Goal: Task Accomplishment & Management: Use online tool/utility

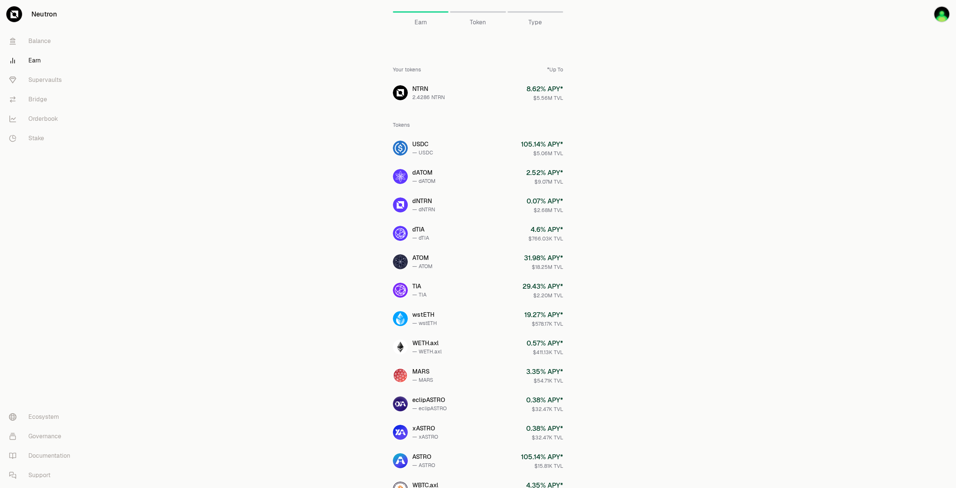
click at [479, 22] on span "Token" at bounding box center [478, 22] width 16 height 9
click at [481, 16] on div "Token" at bounding box center [478, 12] width 56 height 18
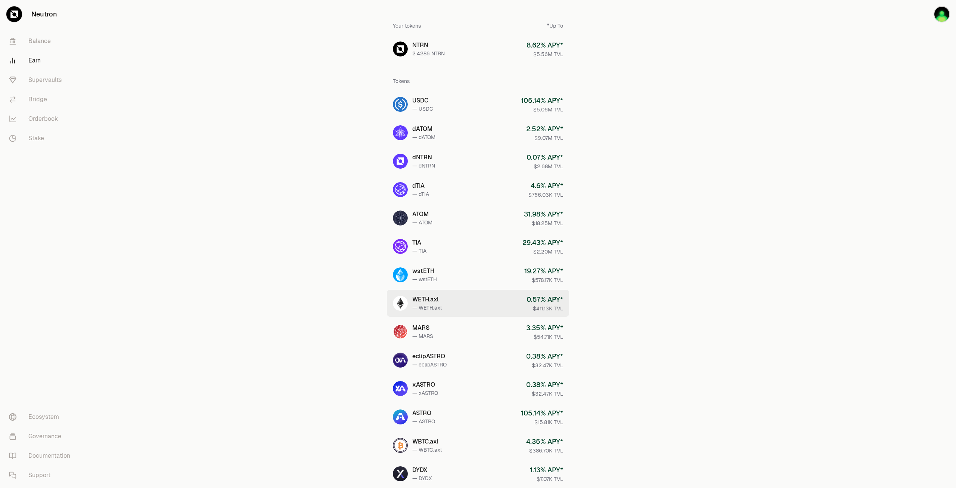
scroll to position [112, 0]
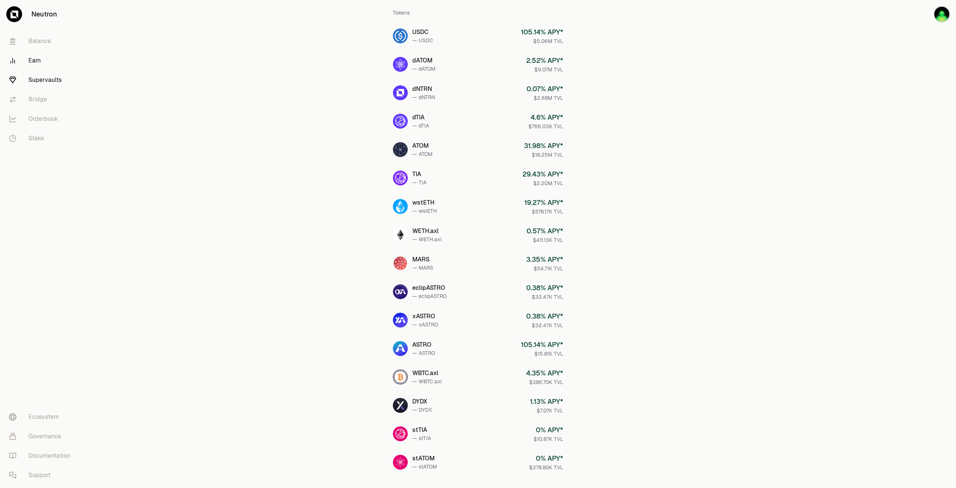
click at [34, 83] on link "Supervaults" at bounding box center [42, 79] width 78 height 19
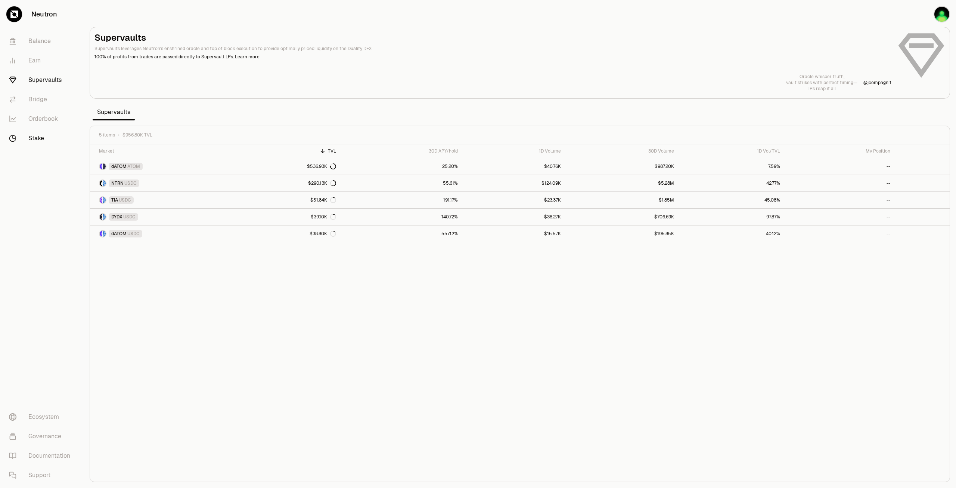
click at [31, 142] on link "Stake" at bounding box center [42, 138] width 78 height 19
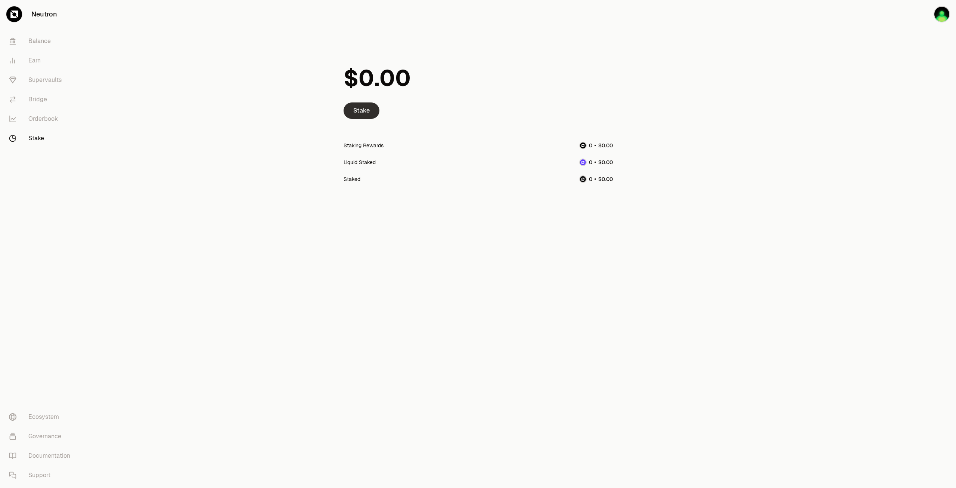
click at [365, 113] on link "Stake" at bounding box center [362, 110] width 36 height 16
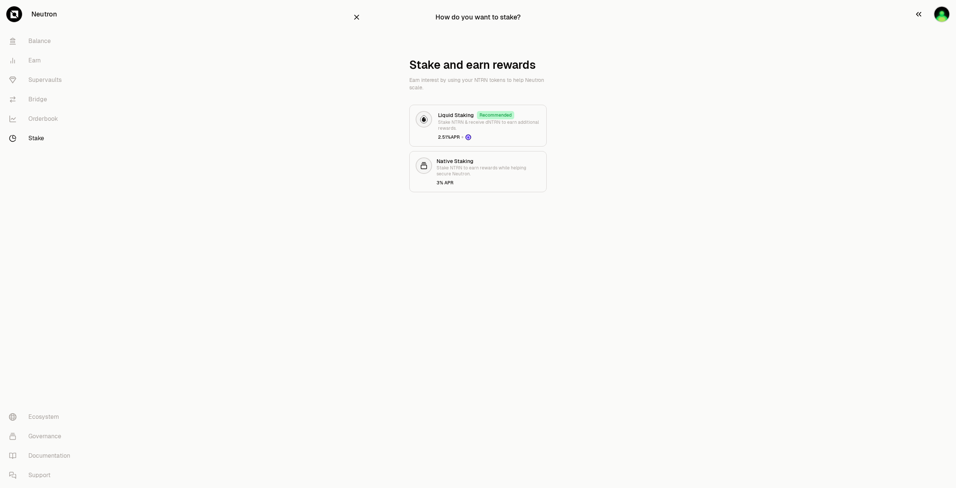
click at [940, 18] on img "button" at bounding box center [942, 14] width 16 height 16
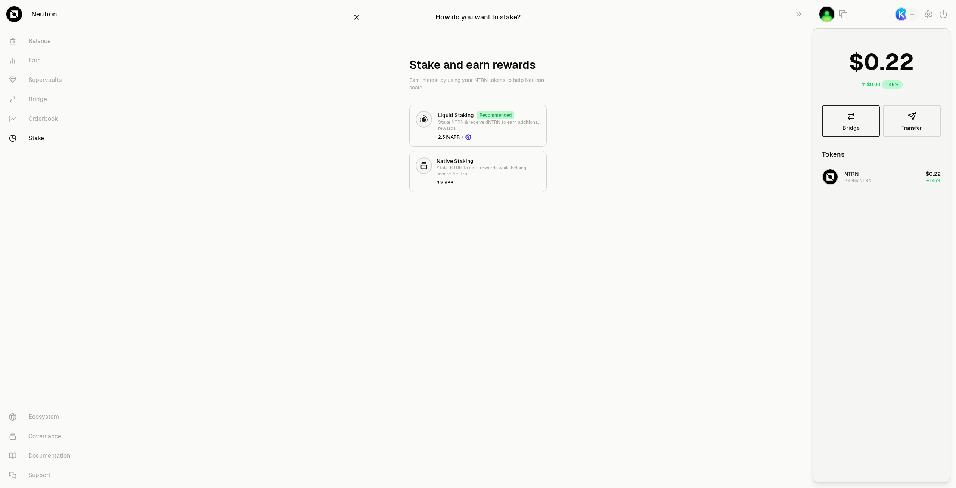
click at [860, 121] on link "Bridge" at bounding box center [851, 121] width 58 height 32
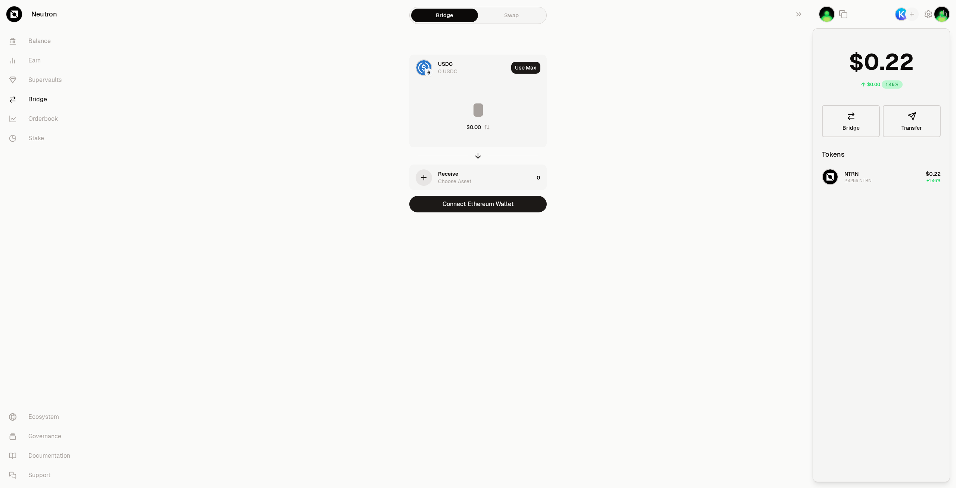
click at [425, 181] on icon "button" at bounding box center [424, 177] width 8 height 8
